Goal: Information Seeking & Learning: Learn about a topic

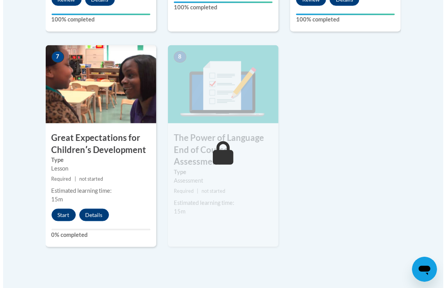
scroll to position [650, 0]
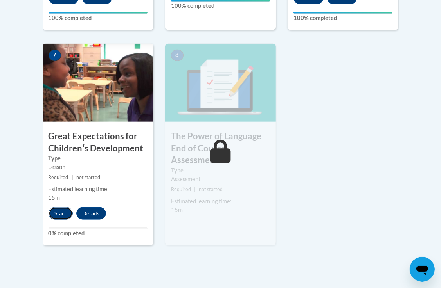
click at [67, 211] on button "Start" at bounding box center [60, 214] width 24 height 13
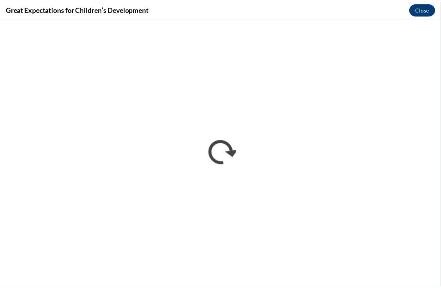
scroll to position [0, 0]
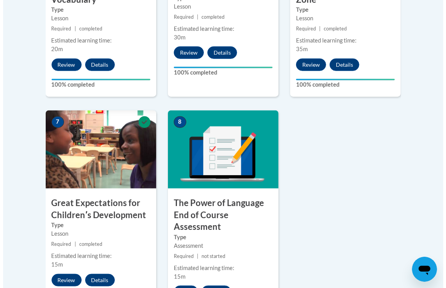
scroll to position [625, 0]
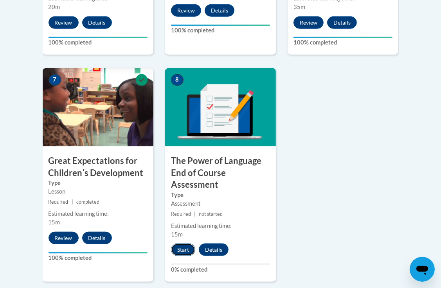
click at [189, 246] on button "Start" at bounding box center [183, 250] width 24 height 13
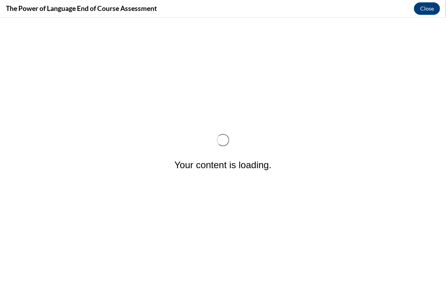
scroll to position [0, 0]
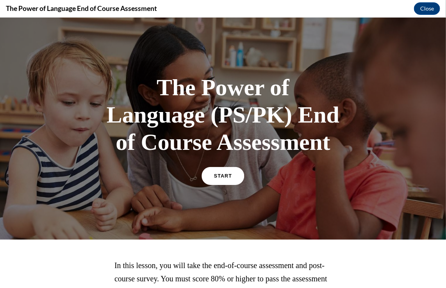
click at [227, 169] on link "START" at bounding box center [223, 176] width 43 height 18
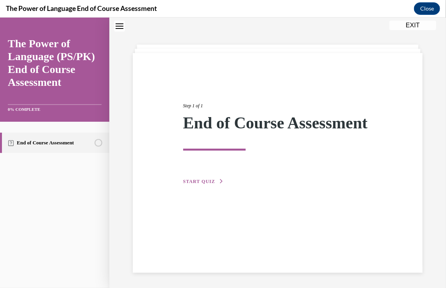
scroll to position [25, 0]
click at [207, 185] on div "Step 1 of 1 End of Course Assessment START QUIZ" at bounding box center [277, 135] width 201 height 102
click at [207, 184] on span "START QUIZ" at bounding box center [199, 180] width 32 height 5
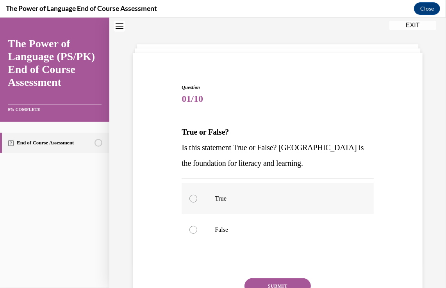
click at [188, 200] on label "True" at bounding box center [278, 198] width 192 height 31
click at [190, 200] on input "True" at bounding box center [194, 199] width 8 height 8
radio input "true"
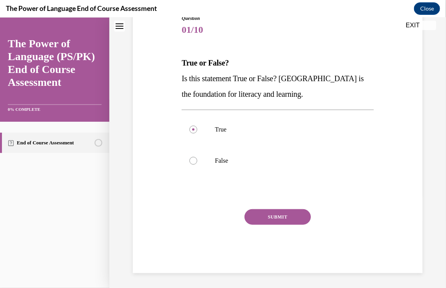
scroll to position [94, 0]
click at [262, 206] on div "Question 01/10 True or False? Is this statement True or False? Oral Language is…" at bounding box center [278, 143] width 192 height 259
click at [255, 218] on button "SUBMIT" at bounding box center [278, 217] width 66 height 16
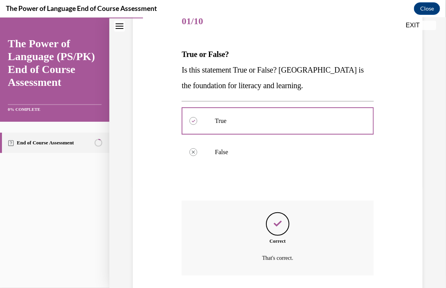
scroll to position [158, 0]
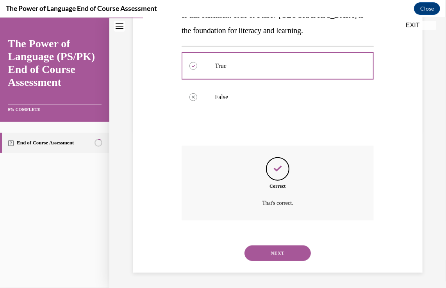
click at [288, 251] on button "NEXT" at bounding box center [278, 253] width 66 height 16
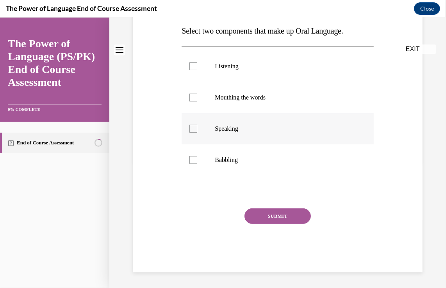
scroll to position [0, 0]
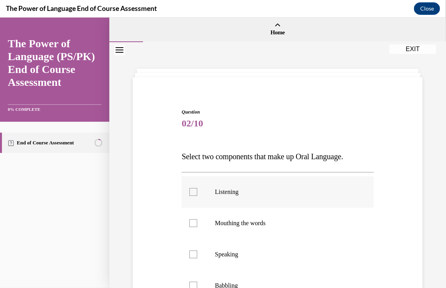
click at [202, 195] on label "Listening" at bounding box center [278, 191] width 192 height 31
click at [197, 195] on input "Listening" at bounding box center [194, 192] width 8 height 8
checkbox input "true"
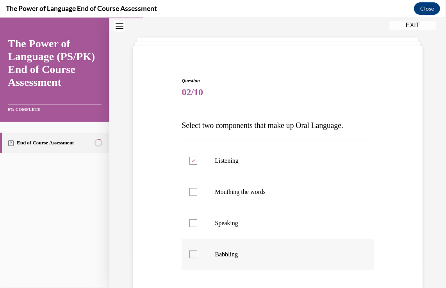
scroll to position [78, 0]
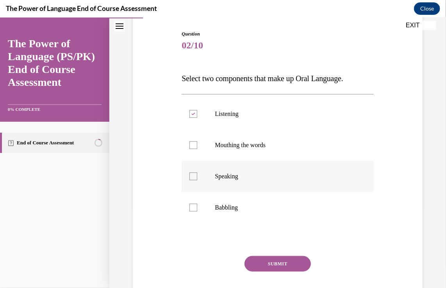
click at [198, 178] on label "Speaking" at bounding box center [278, 176] width 192 height 31
click at [197, 178] on input "Speaking" at bounding box center [194, 176] width 8 height 8
checkbox input "true"
click at [260, 262] on button "SUBMIT" at bounding box center [278, 264] width 66 height 16
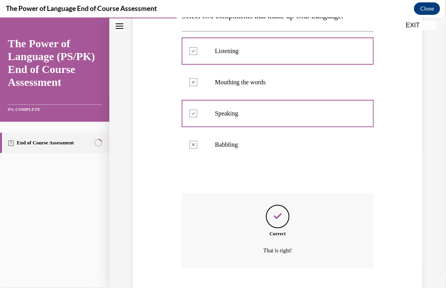
scroll to position [189, 0]
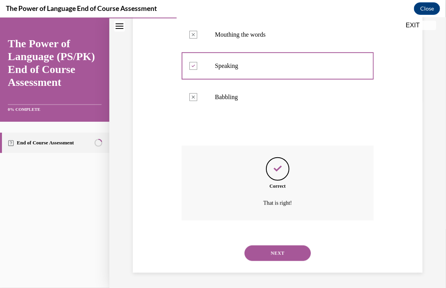
click at [261, 258] on button "NEXT" at bounding box center [278, 253] width 66 height 16
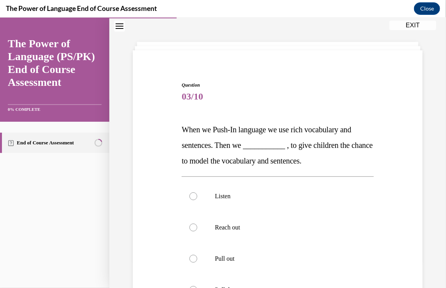
scroll to position [39, 0]
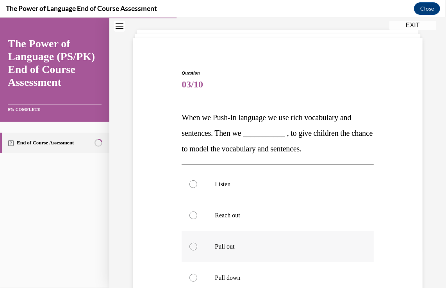
click at [220, 244] on p "Pull out" at bounding box center [284, 247] width 139 height 8
click at [197, 244] on input "Pull out" at bounding box center [194, 247] width 8 height 8
radio input "true"
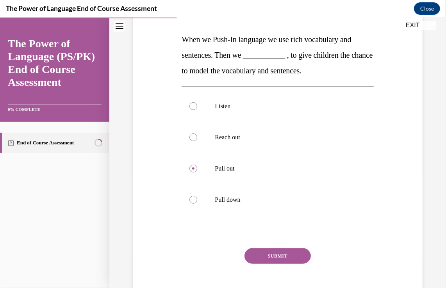
click at [287, 249] on button "SUBMIT" at bounding box center [278, 256] width 66 height 16
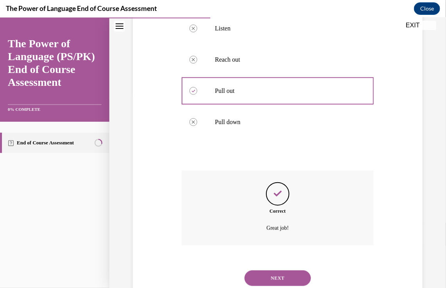
scroll to position [220, 0]
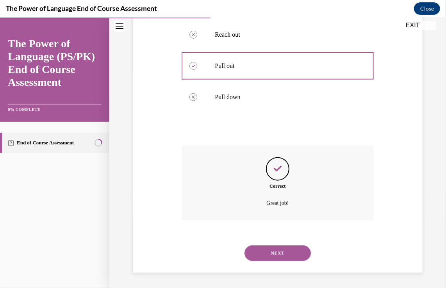
click at [265, 254] on button "NEXT" at bounding box center [278, 253] width 66 height 16
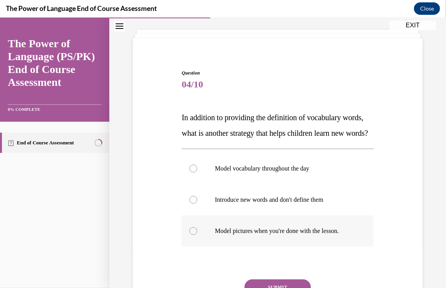
scroll to position [78, 0]
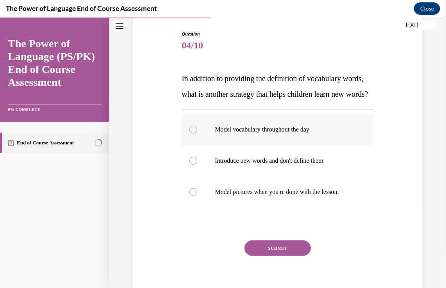
click at [244, 133] on p "Model vocabulary throughout the day" at bounding box center [284, 129] width 139 height 8
click at [197, 133] on input "Model vocabulary throughout the day" at bounding box center [194, 129] width 8 height 8
radio input "true"
click at [277, 256] on button "SUBMIT" at bounding box center [278, 248] width 66 height 16
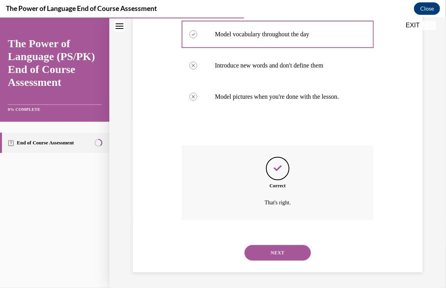
scroll to position [197, 0]
click at [277, 258] on button "NEXT" at bounding box center [278, 253] width 66 height 16
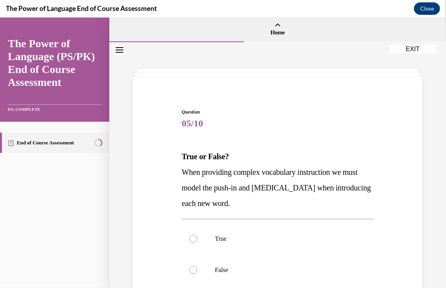
drag, startPoint x: 182, startPoint y: 170, endPoint x: 275, endPoint y: 205, distance: 99.7
click at [275, 205] on span "When providing complex vocabulary instruction we must model the push-in and pul…" at bounding box center [276, 188] width 189 height 40
drag, startPoint x: 275, startPoint y: 205, endPoint x: 235, endPoint y: 176, distance: 49.9
copy span "When providing complex vocabulary instruction we must model the push-in and pul…"
click at [192, 268] on div at bounding box center [194, 270] width 8 height 8
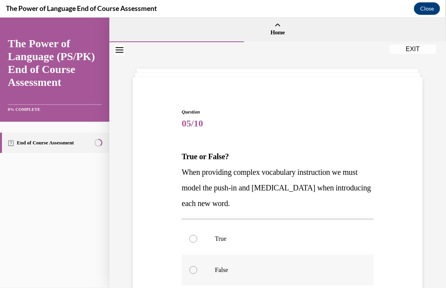
click at [192, 268] on input "False" at bounding box center [194, 270] width 8 height 8
radio input "true"
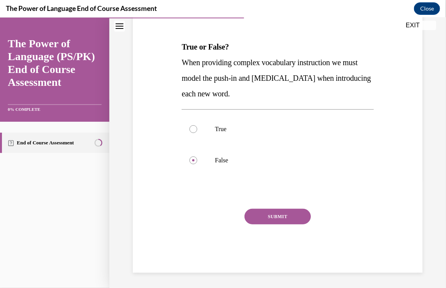
click at [297, 221] on button "SUBMIT" at bounding box center [278, 217] width 66 height 16
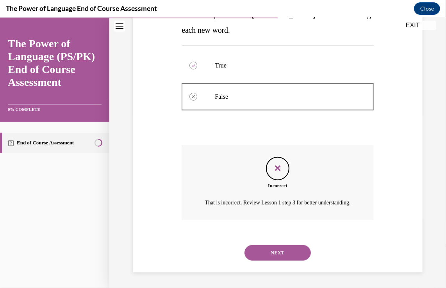
scroll to position [183, 0]
click at [274, 255] on button "NEXT" at bounding box center [278, 253] width 66 height 16
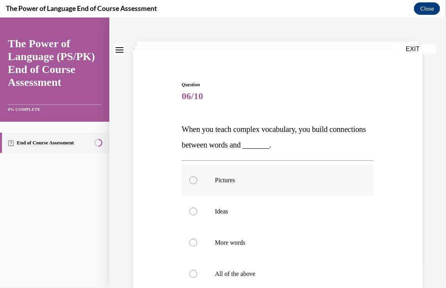
scroll to position [39, 0]
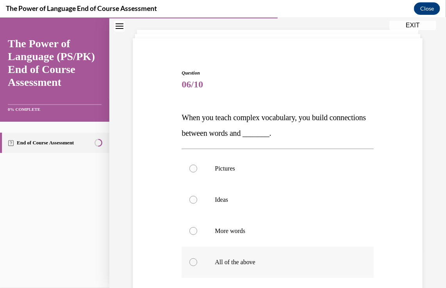
click at [195, 265] on label "All of the above" at bounding box center [278, 262] width 192 height 31
click at [195, 265] on input "All of the above" at bounding box center [194, 262] width 8 height 8
radio input "true"
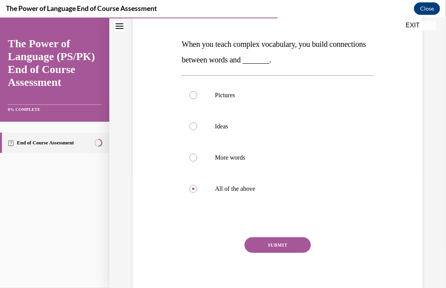
scroll to position [117, 0]
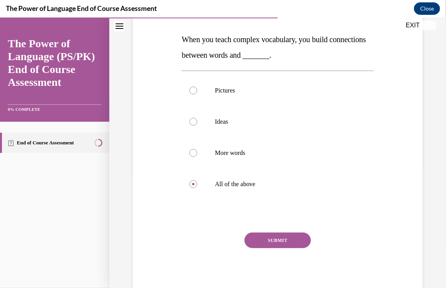
click at [269, 236] on button "SUBMIT" at bounding box center [278, 241] width 66 height 16
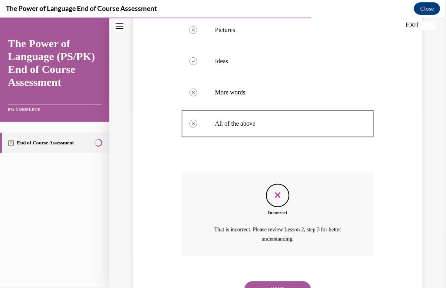
scroll to position [136, 0]
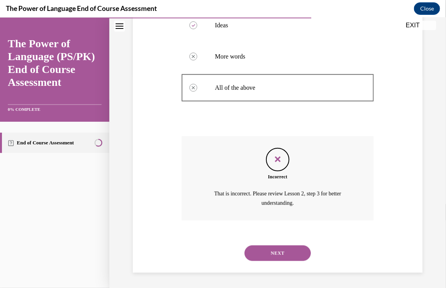
click at [284, 254] on button "NEXT" at bounding box center [278, 253] width 66 height 16
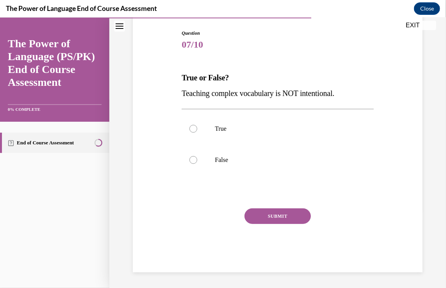
scroll to position [79, 0]
drag, startPoint x: 181, startPoint y: 92, endPoint x: 344, endPoint y: 99, distance: 163.6
click at [344, 99] on p "Teaching complex vocabulary is NOT intentional." at bounding box center [278, 94] width 192 height 16
drag, startPoint x: 344, startPoint y: 99, endPoint x: 308, endPoint y: 99, distance: 36.4
copy span "Teaching complex vocabulary is NOT intentional."
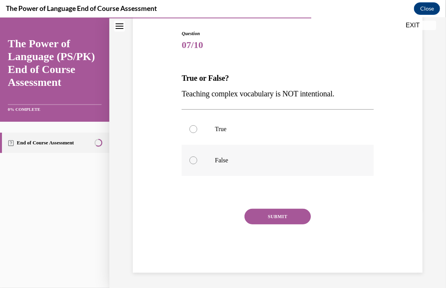
click at [194, 161] on div at bounding box center [194, 160] width 8 height 8
click at [194, 161] on input "False" at bounding box center [194, 160] width 8 height 8
radio input "true"
click at [269, 214] on button "SUBMIT" at bounding box center [278, 217] width 66 height 16
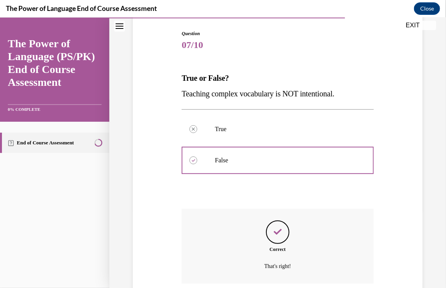
scroll to position [142, 0]
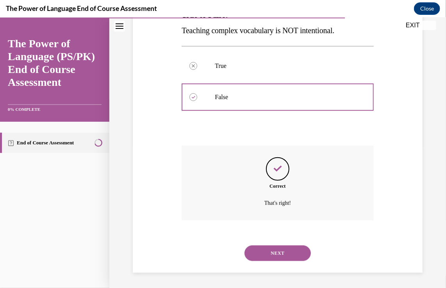
click at [270, 244] on div "NEXT" at bounding box center [278, 253] width 192 height 31
click at [274, 253] on button "NEXT" at bounding box center [278, 253] width 66 height 16
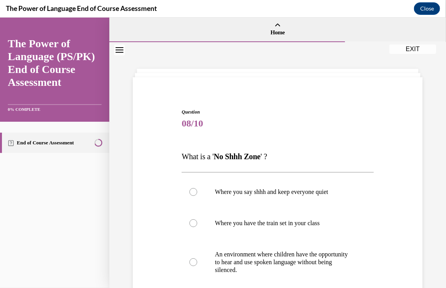
scroll to position [39, 0]
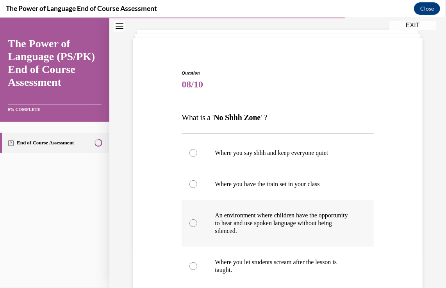
click at [304, 228] on p "An environment where children have the opportunity to hear and use spoken langu…" at bounding box center [284, 222] width 139 height 23
click at [197, 227] on input "An environment where children have the opportunity to hear and use spoken langu…" at bounding box center [194, 223] width 8 height 8
radio input "true"
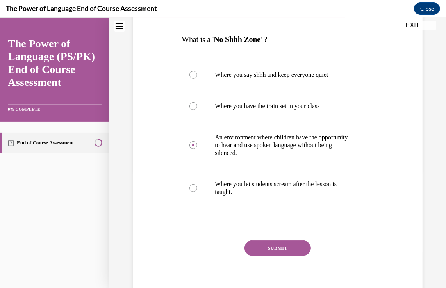
click at [283, 252] on button "SUBMIT" at bounding box center [278, 248] width 66 height 16
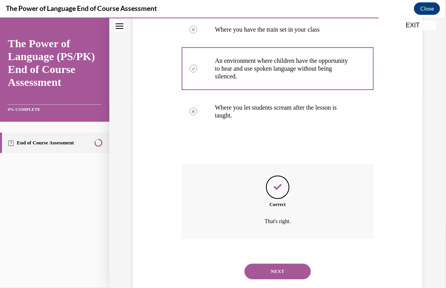
scroll to position [212, 0]
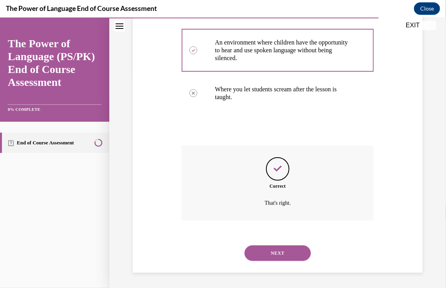
click at [288, 257] on button "NEXT" at bounding box center [278, 253] width 66 height 16
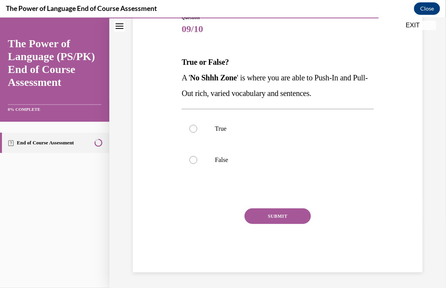
scroll to position [87, 0]
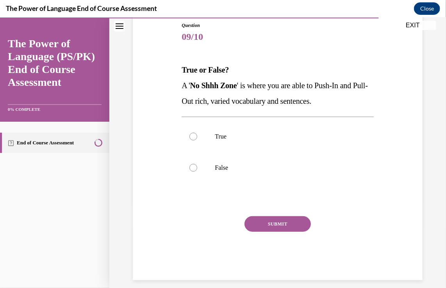
drag, startPoint x: 181, startPoint y: 79, endPoint x: 346, endPoint y: 98, distance: 166.1
click at [346, 98] on p "A ' No Shhh Zone ' is where you are able to Push-In and Pull-Out rich, varied v…" at bounding box center [278, 92] width 192 height 31
drag, startPoint x: 346, startPoint y: 98, endPoint x: 284, endPoint y: 97, distance: 62.6
copy span "A ' No Shhh Zone ' is where you are able to Push-In and Pull-Out rich, varied v…"
click at [197, 138] on label "True" at bounding box center [278, 136] width 192 height 31
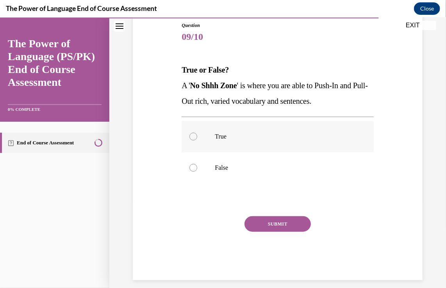
click at [197, 138] on input "True" at bounding box center [194, 137] width 8 height 8
radio input "true"
click at [289, 221] on button "SUBMIT" at bounding box center [278, 224] width 66 height 16
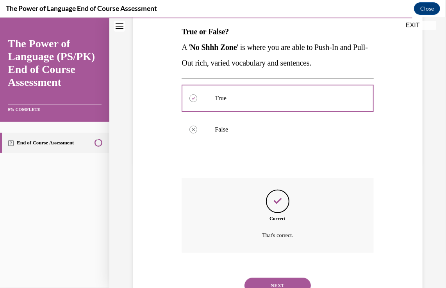
scroll to position [158, 0]
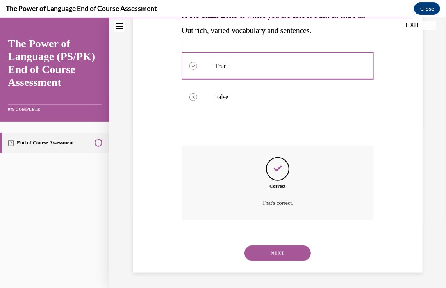
click at [286, 250] on button "NEXT" at bounding box center [278, 253] width 66 height 16
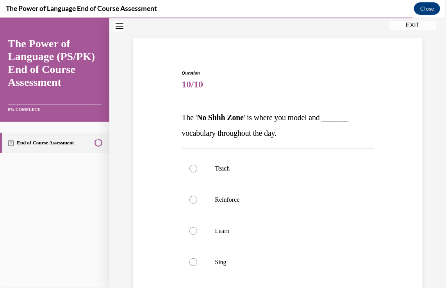
scroll to position [78, 0]
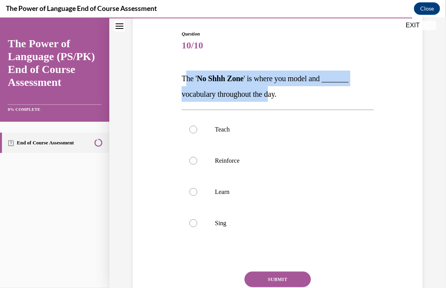
drag, startPoint x: 186, startPoint y: 76, endPoint x: 276, endPoint y: 93, distance: 91.5
click at [276, 93] on span "The ' No Shhh Zone ' is where you model and _______ vocabulary throughout the d…" at bounding box center [265, 86] width 167 height 24
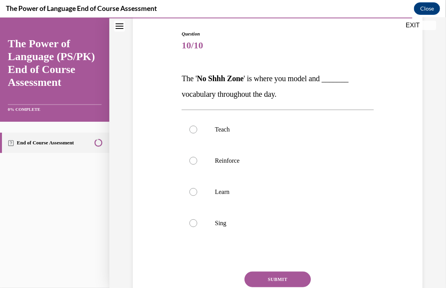
click at [149, 79] on div "Question 10/10 The ' No Shhh Zone ' is where you model and _______ vocabulary t…" at bounding box center [278, 171] width 294 height 329
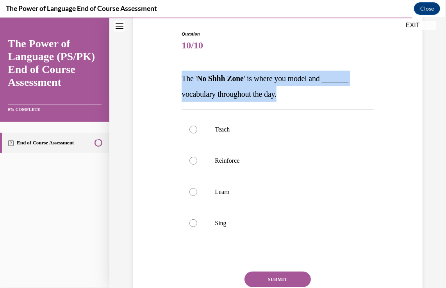
drag, startPoint x: 170, startPoint y: 71, endPoint x: 291, endPoint y: 95, distance: 123.2
click at [291, 95] on div "Question 10/10 The ' No Shhh Zone ' is where you model and _______ vocabulary t…" at bounding box center [278, 171] width 294 height 329
copy span "The ' No Shhh Zone ' is where you model and _______ vocabulary throughout the d…"
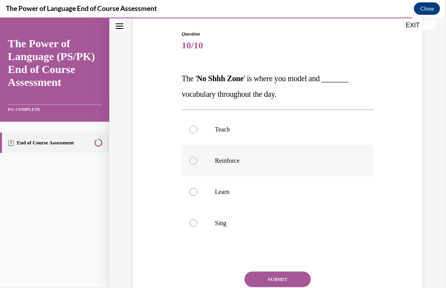
drag, startPoint x: 196, startPoint y: 156, endPoint x: 204, endPoint y: 157, distance: 7.6
click at [196, 156] on label "Reinforce" at bounding box center [278, 160] width 192 height 31
click at [196, 157] on input "Reinforce" at bounding box center [194, 161] width 8 height 8
radio input "true"
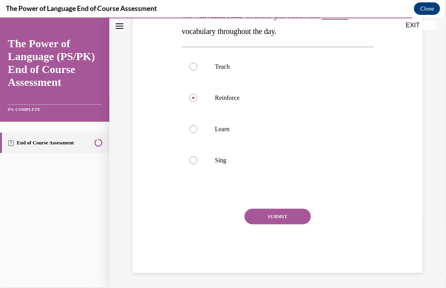
click at [281, 214] on button "SUBMIT" at bounding box center [278, 217] width 66 height 16
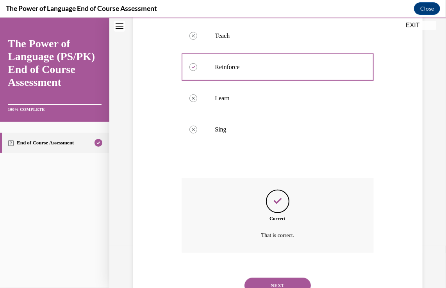
scroll to position [204, 0]
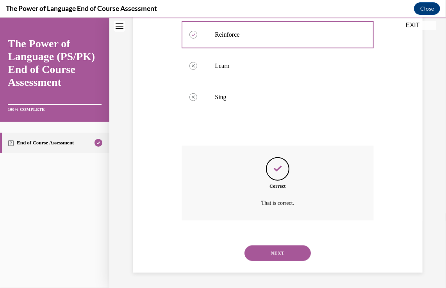
click at [271, 254] on button "NEXT" at bounding box center [278, 253] width 66 height 16
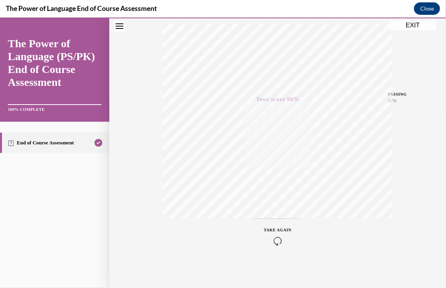
scroll to position [129, 0]
click at [421, 27] on button "EXIT" at bounding box center [413, 24] width 47 height 9
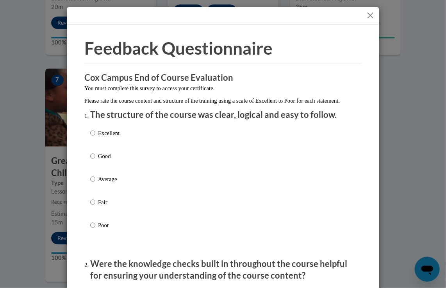
scroll to position [39, 0]
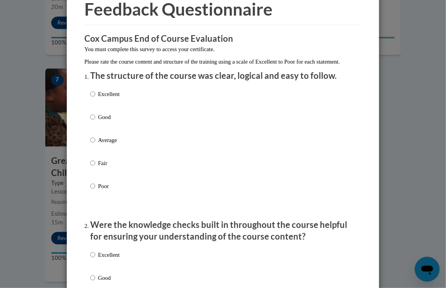
drag, startPoint x: 92, startPoint y: 106, endPoint x: 100, endPoint y: 130, distance: 26.0
click at [92, 106] on label "Excellent" at bounding box center [104, 100] width 29 height 21
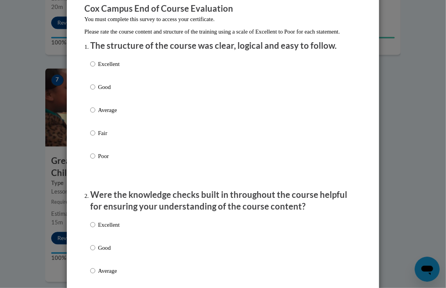
scroll to position [78, 0]
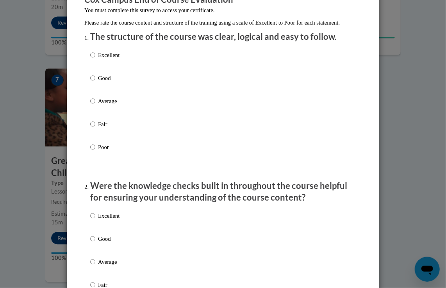
click at [93, 229] on label "Excellent" at bounding box center [104, 222] width 29 height 21
click at [93, 220] on input "Excellent" at bounding box center [92, 216] width 5 height 9
radio input "true"
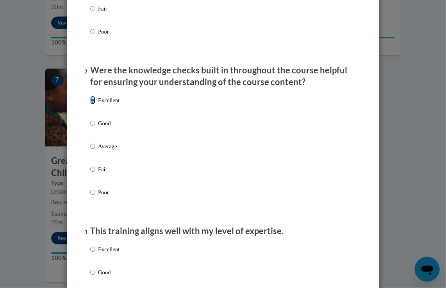
scroll to position [195, 0]
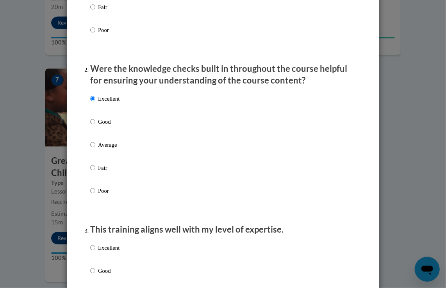
click at [90, 262] on label "Excellent" at bounding box center [104, 254] width 29 height 21
click at [90, 253] on input "Excellent" at bounding box center [92, 248] width 5 height 9
radio input "true"
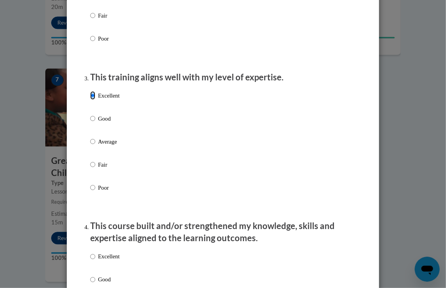
scroll to position [352, 0]
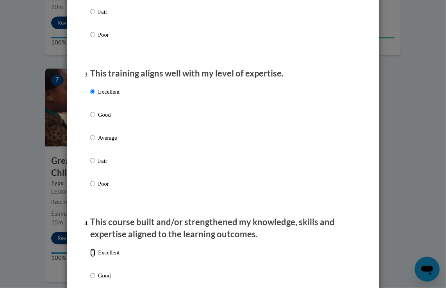
click at [90, 258] on input "Excellent" at bounding box center [92, 253] width 5 height 9
radio input "true"
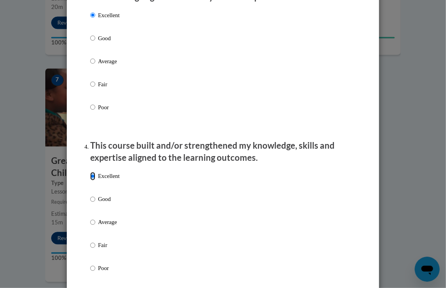
scroll to position [508, 0]
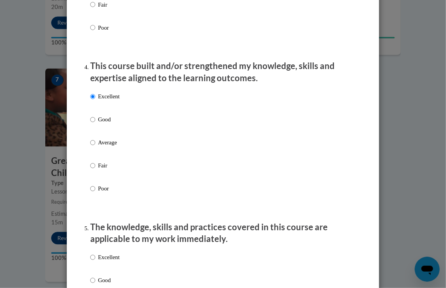
click at [93, 262] on label "Excellent" at bounding box center [104, 264] width 29 height 21
click at [93, 262] on input "Excellent" at bounding box center [92, 258] width 5 height 9
radio input "true"
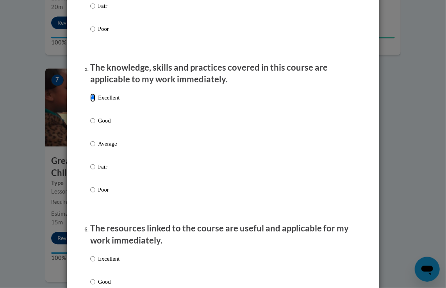
scroll to position [704, 0]
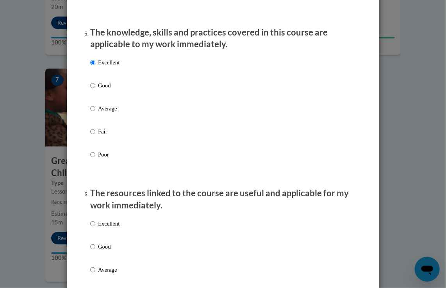
drag, startPoint x: 90, startPoint y: 237, endPoint x: 90, endPoint y: 231, distance: 6.7
click at [90, 237] on label "Excellent" at bounding box center [104, 230] width 29 height 21
click at [90, 228] on input "Excellent" at bounding box center [92, 224] width 5 height 9
radio input "true"
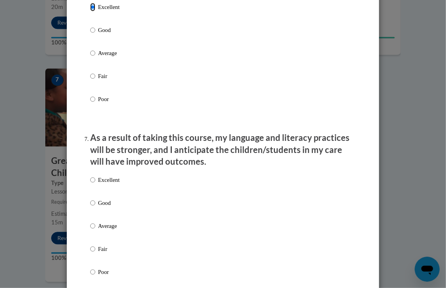
scroll to position [938, 0]
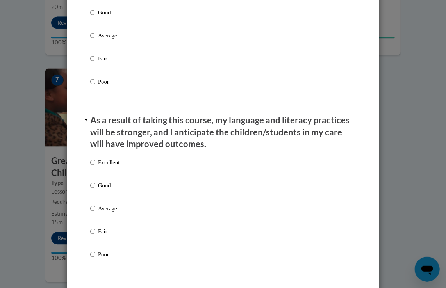
click at [98, 167] on p "Excellent" at bounding box center [108, 162] width 21 height 9
click at [95, 167] on input "Excellent" at bounding box center [92, 162] width 5 height 9
radio input "true"
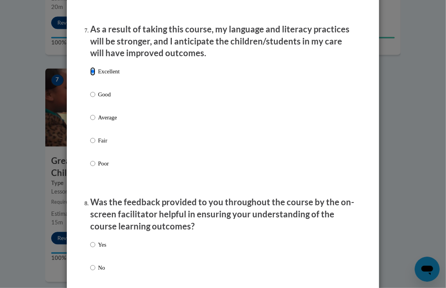
scroll to position [1094, 0]
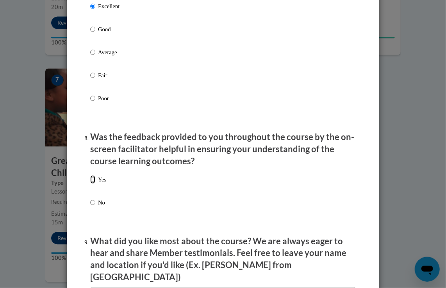
click at [90, 184] on input "Yes" at bounding box center [92, 180] width 5 height 9
radio input "true"
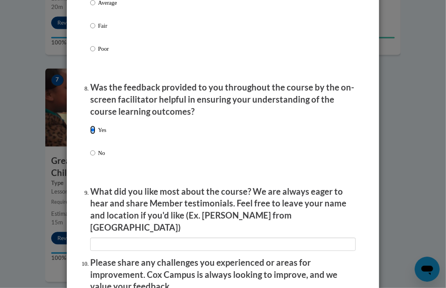
scroll to position [1212, 0]
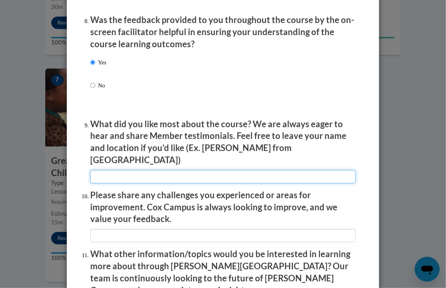
click at [100, 176] on input "textbox" at bounding box center [223, 176] width 266 height 13
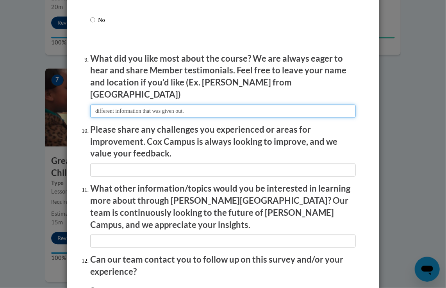
scroll to position [1339, 0]
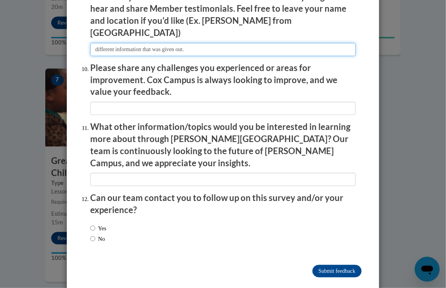
type input "different information that was given out."
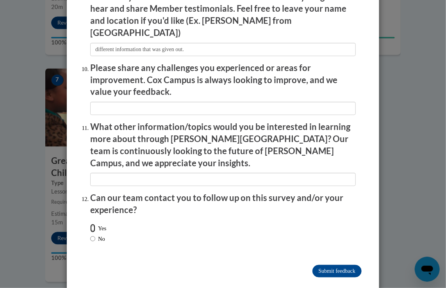
click at [90, 224] on input "Yes" at bounding box center [92, 228] width 5 height 9
radio input "true"
click at [316, 265] on input "Submit feedback" at bounding box center [337, 271] width 49 height 13
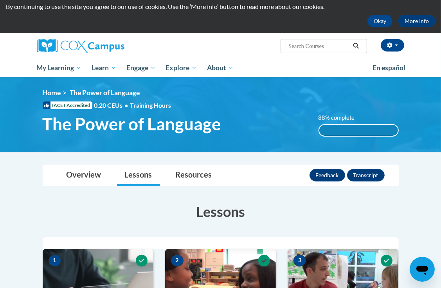
scroll to position [0, 0]
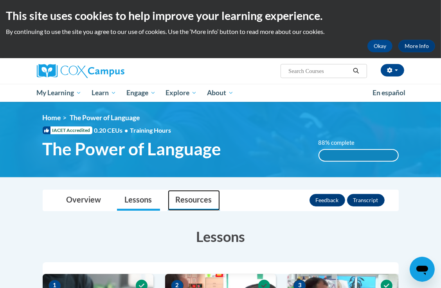
click at [198, 204] on link "Resources" at bounding box center [194, 200] width 52 height 21
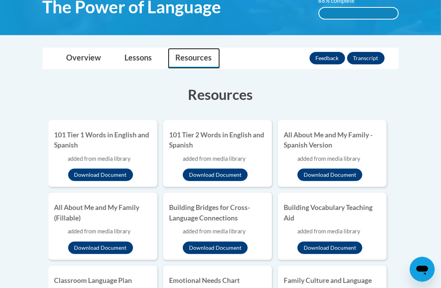
scroll to position [39, 0]
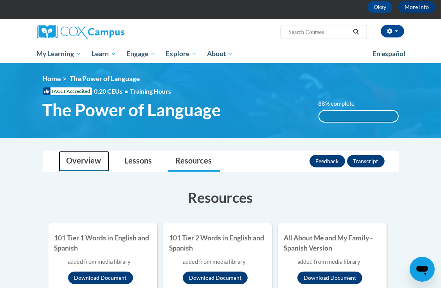
click at [100, 161] on link "Overview" at bounding box center [84, 161] width 50 height 21
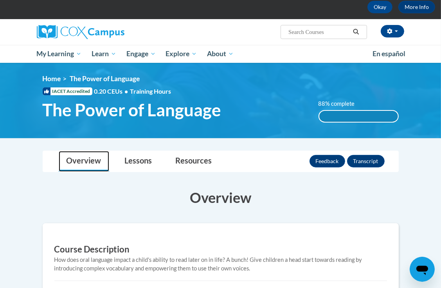
click at [84, 161] on link "Overview" at bounding box center [84, 161] width 50 height 21
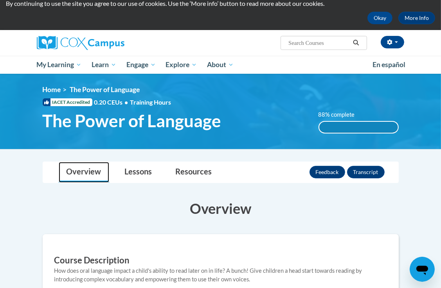
scroll to position [0, 0]
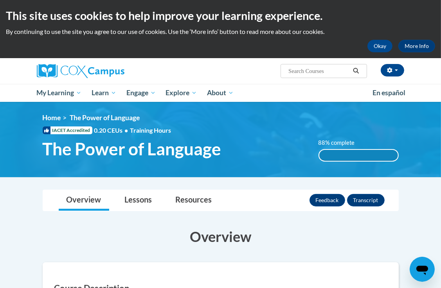
click at [305, 68] on input "Search..." at bounding box center [318, 70] width 63 height 9
click at [329, 76] on span "Search Search..." at bounding box center [323, 71] width 86 height 14
click at [323, 68] on input "Search..." at bounding box center [318, 70] width 63 height 9
type input "transforming storytime"
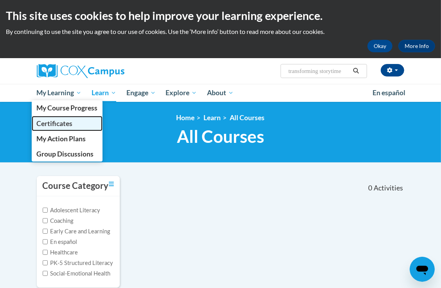
click at [61, 123] on span "Certificates" at bounding box center [54, 124] width 36 height 8
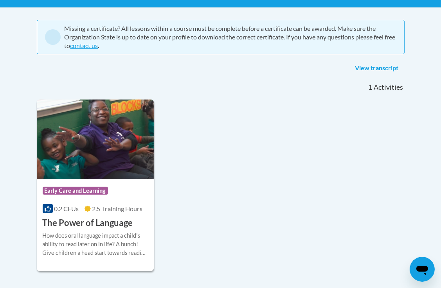
scroll to position [156, 0]
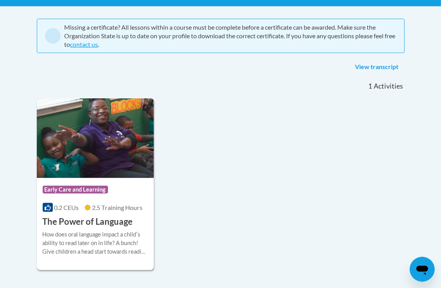
click at [94, 217] on h3 "The Power of Language" at bounding box center [88, 222] width 90 height 12
